Goal: Task Accomplishment & Management: Use online tool/utility

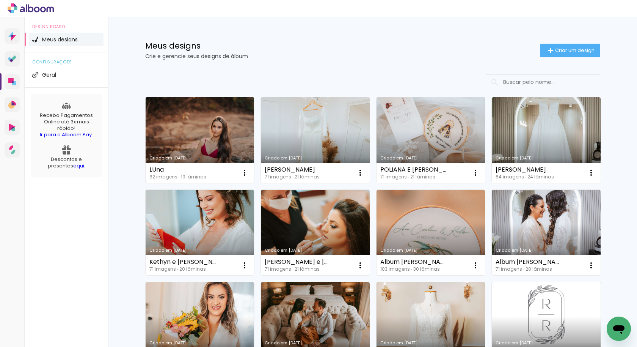
click at [230, 120] on link "Criado em [DATE]" at bounding box center [200, 140] width 109 height 86
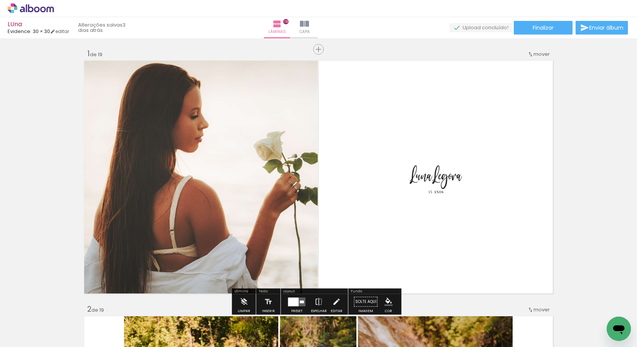
scroll to position [3, 0]
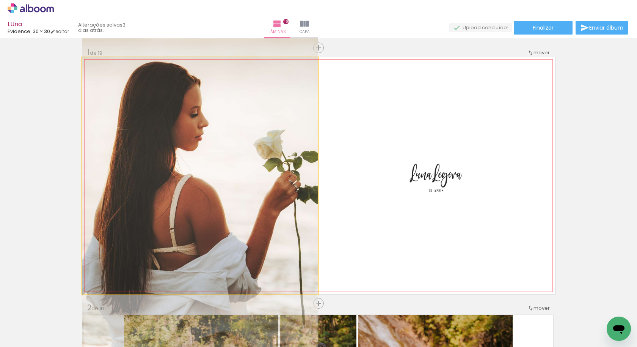
click at [293, 123] on quentale-photo at bounding box center [200, 175] width 236 height 236
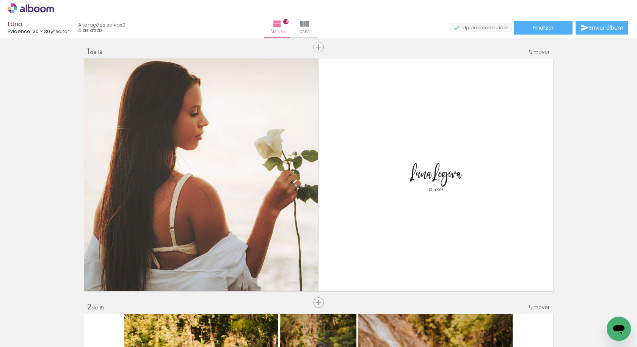
scroll to position [0, 0]
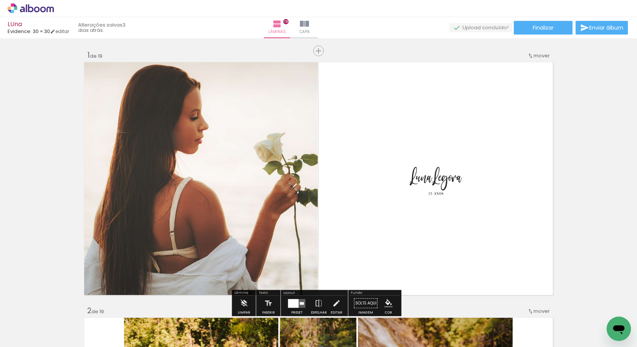
click at [300, 71] on quentale-photo at bounding box center [200, 178] width 236 height 236
click at [294, 94] on quentale-photo at bounding box center [200, 178] width 236 height 236
click at [544, 29] on span "Finalizar" at bounding box center [543, 27] width 21 height 5
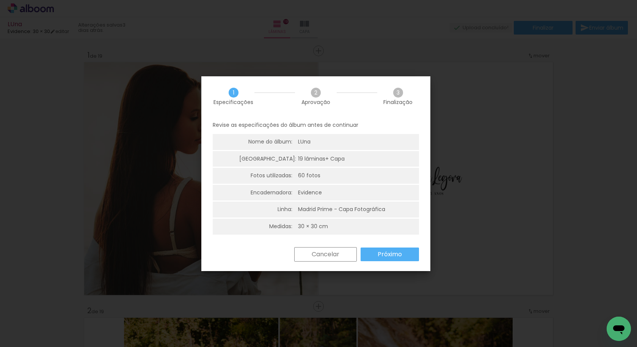
click at [0, 0] on slot "Próximo" at bounding box center [0, 0] width 0 height 0
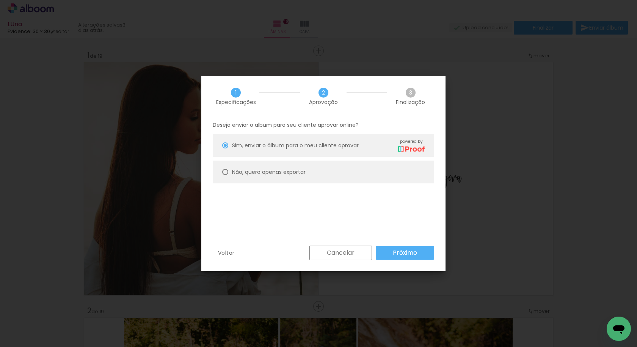
click at [0, 0] on slot "Não, quero apenas exportar" at bounding box center [0, 0] width 0 height 0
type paper-radio-button "on"
click at [0, 0] on paper-button "Próximo" at bounding box center [0, 0] width 0 height 0
type input "Alta, 300 DPI"
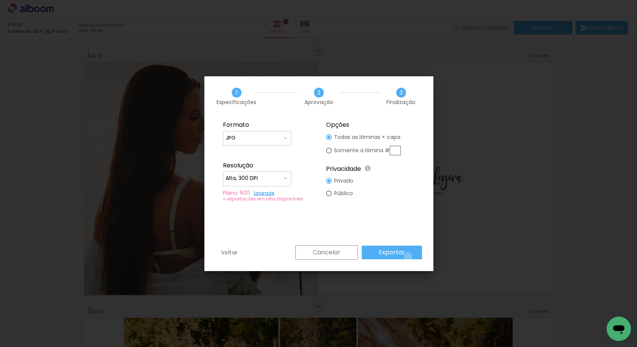
click at [0, 0] on paper-button "Exportar" at bounding box center [0, 0] width 0 height 0
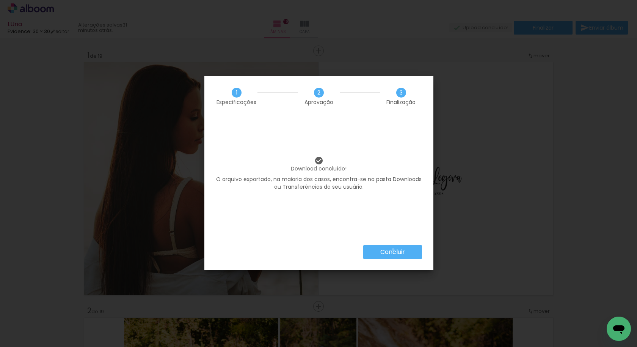
click at [0, 0] on slot "Concluir" at bounding box center [0, 0] width 0 height 0
